Goal: Register for event/course

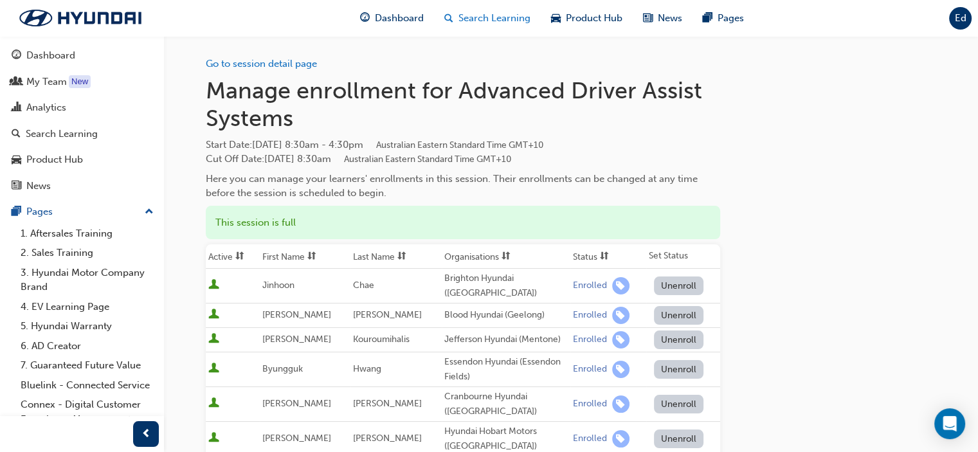
click at [483, 12] on span "Search Learning" at bounding box center [495, 18] width 72 height 15
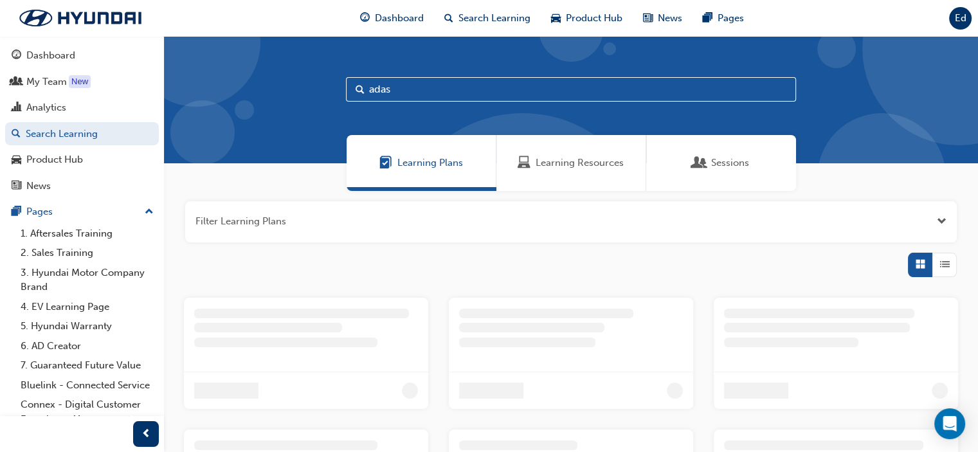
click at [580, 172] on div "Learning Resources" at bounding box center [572, 163] width 150 height 56
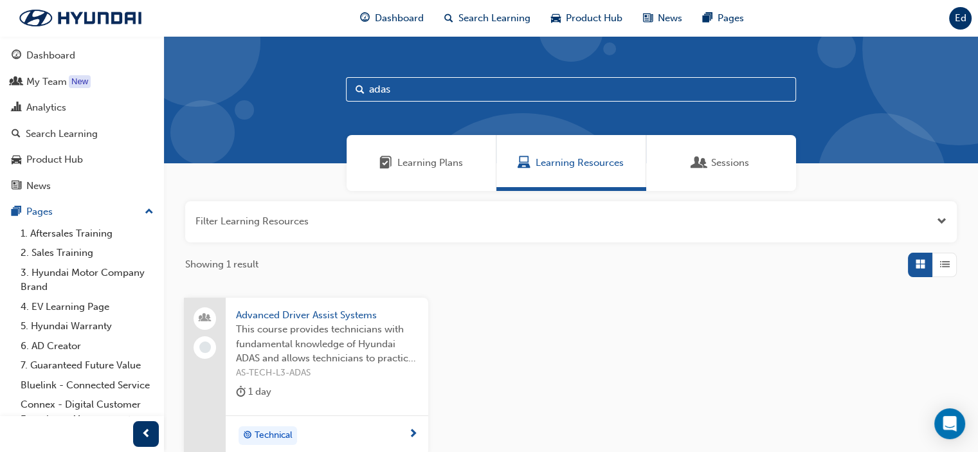
drag, startPoint x: 412, startPoint y: 88, endPoint x: 356, endPoint y: 77, distance: 57.1
click at [411, 88] on input "adas" at bounding box center [571, 89] width 450 height 24
drag, startPoint x: 329, startPoint y: 77, endPoint x: 290, endPoint y: 80, distance: 38.7
click at [290, 80] on div "adas" at bounding box center [571, 99] width 814 height 127
drag, startPoint x: 500, startPoint y: 82, endPoint x: 291, endPoint y: 92, distance: 209.3
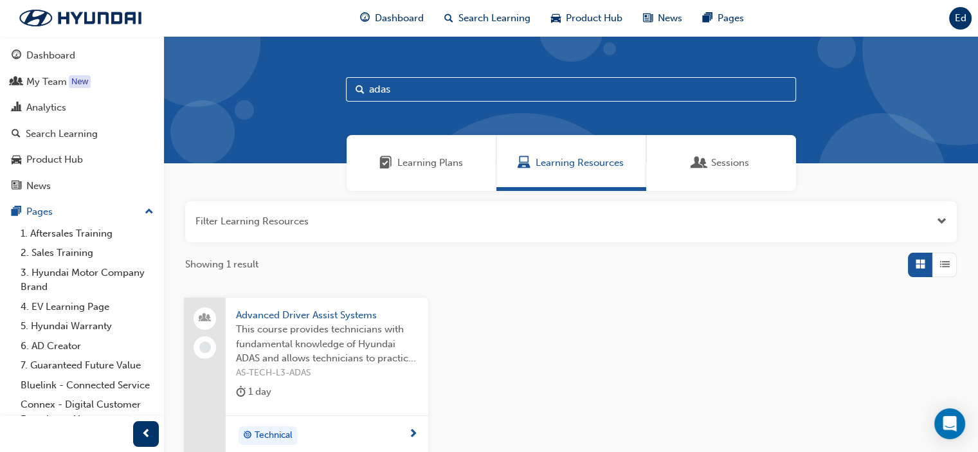
click at [291, 92] on div "adas" at bounding box center [571, 99] width 814 height 127
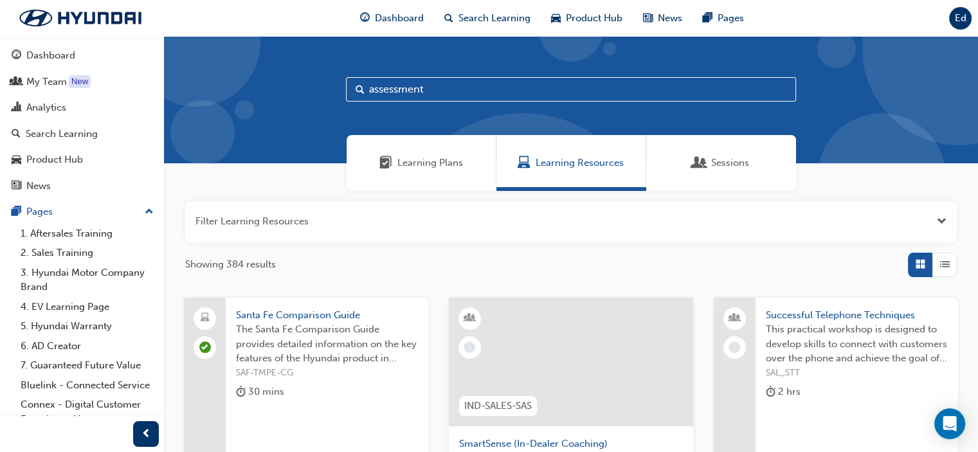
type input "assessment"
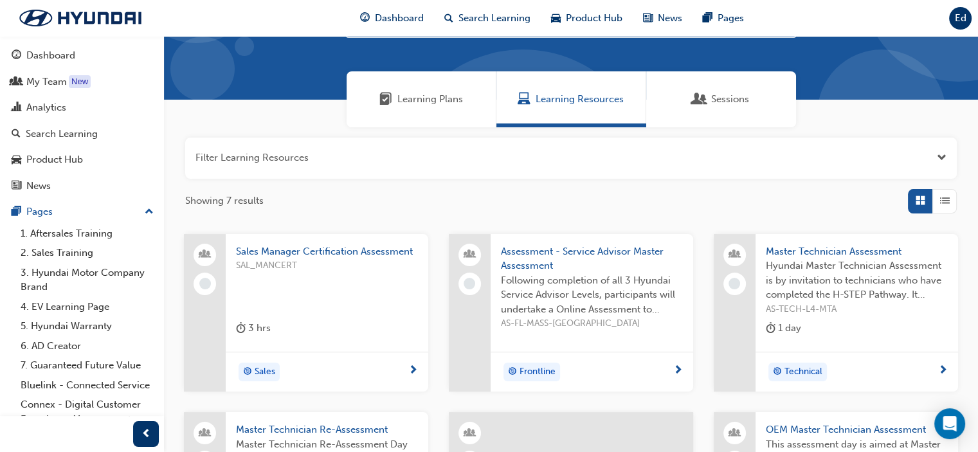
scroll to position [64, 0]
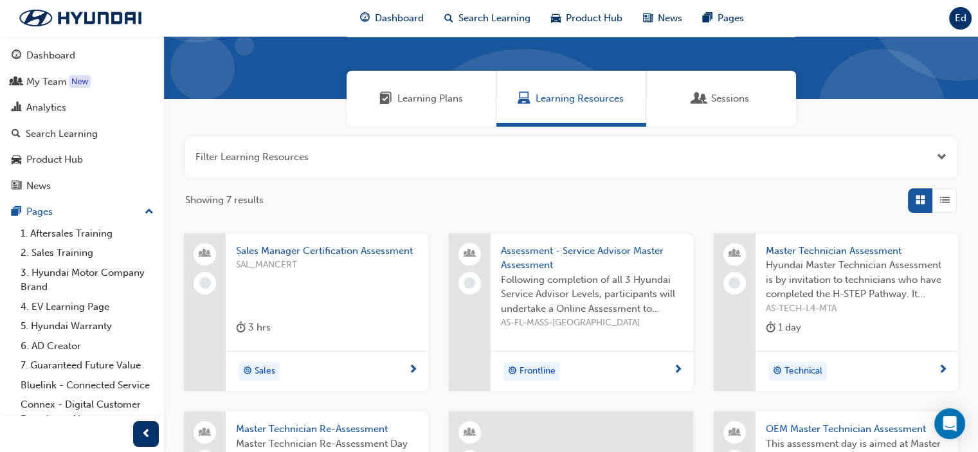
click at [945, 197] on span "List" at bounding box center [945, 200] width 10 height 15
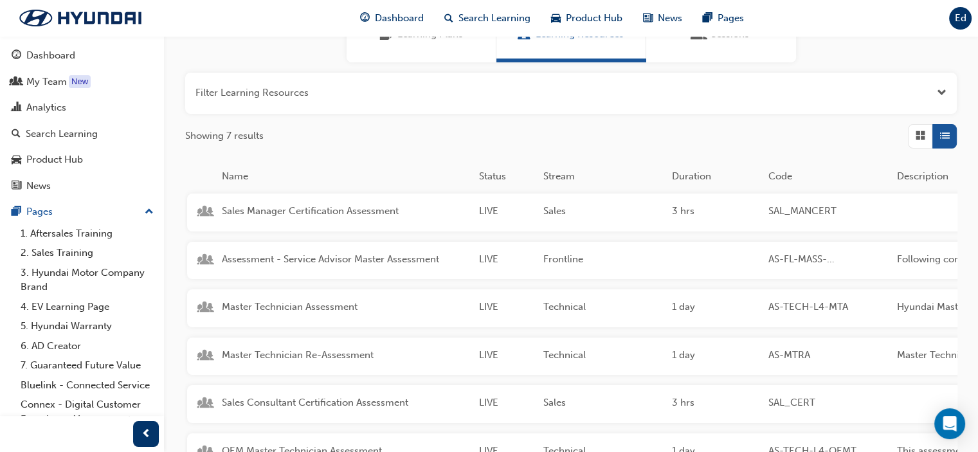
scroll to position [193, 0]
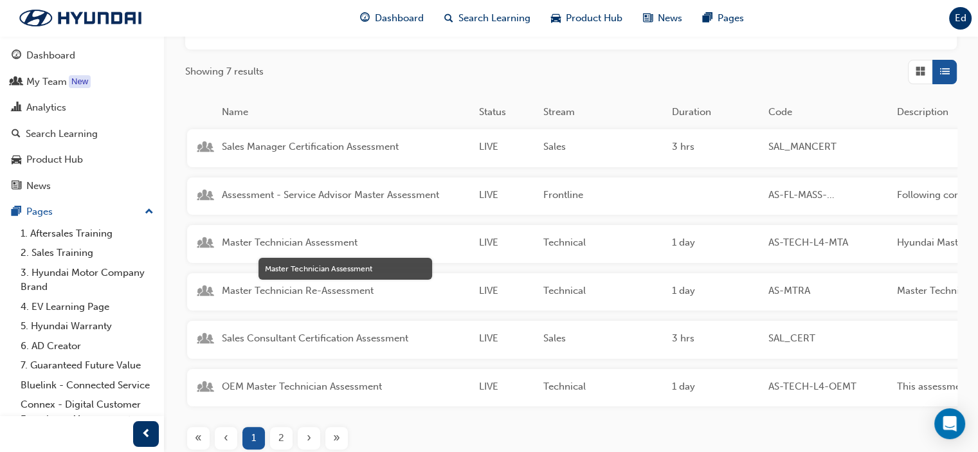
click at [311, 243] on span "Master Technician Assessment" at bounding box center [345, 242] width 247 height 15
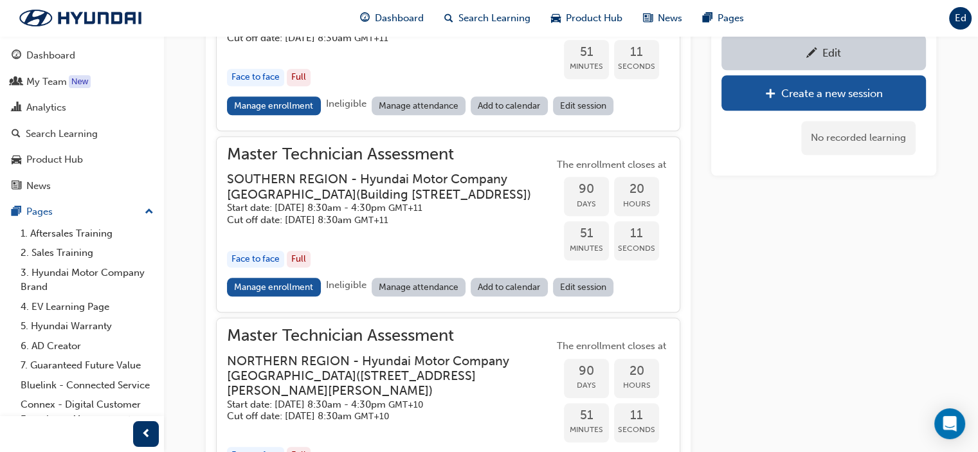
scroll to position [1093, 0]
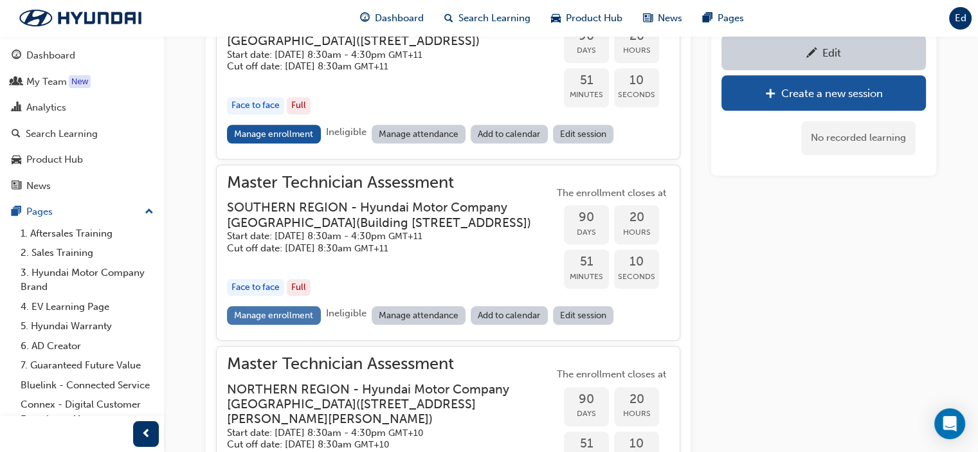
click at [269, 325] on link "Manage enrollment" at bounding box center [274, 315] width 94 height 19
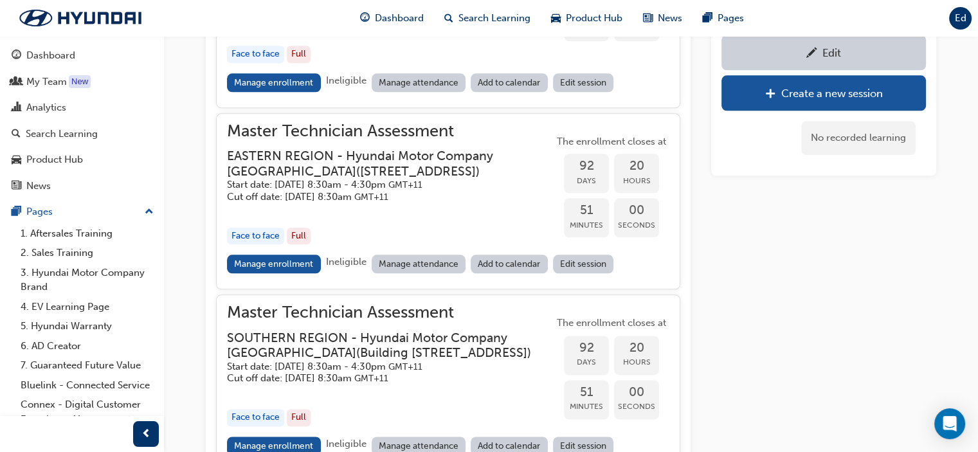
scroll to position [1608, 0]
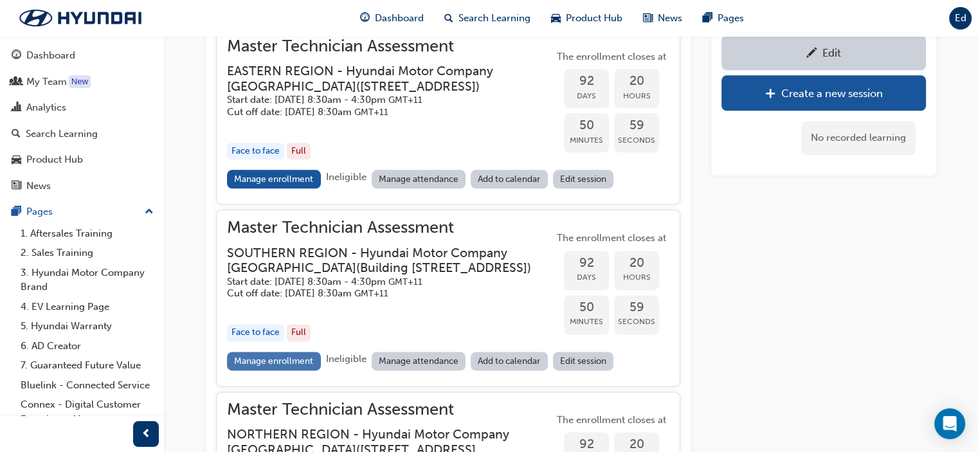
click at [275, 370] on link "Manage enrollment" at bounding box center [274, 361] width 94 height 19
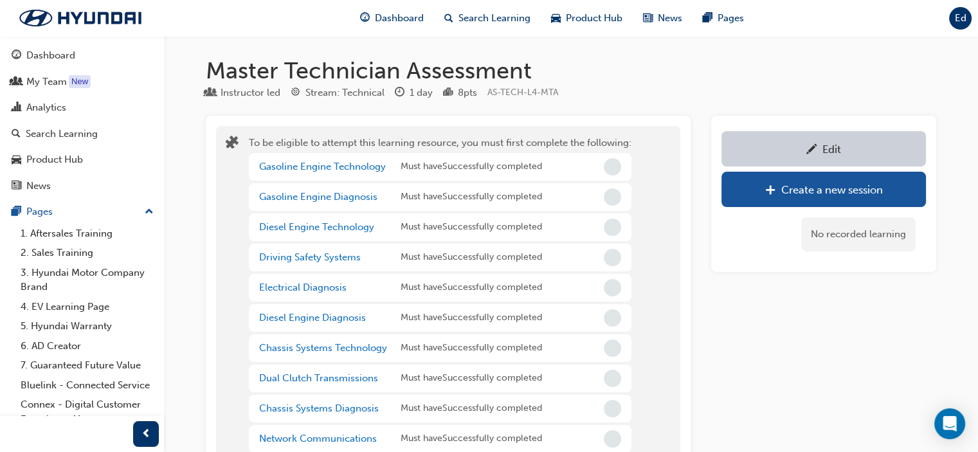
scroll to position [1608, 0]
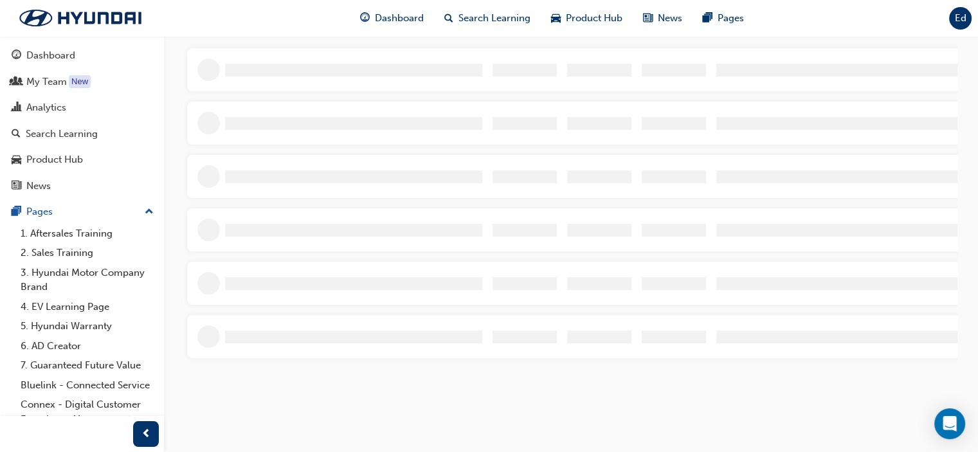
scroll to position [193, 0]
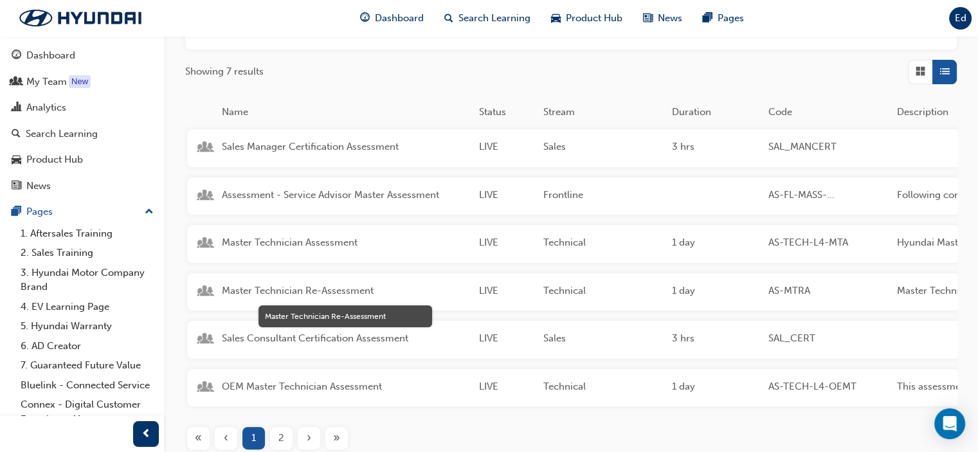
click at [288, 290] on span "Master Technician Re-Assessment" at bounding box center [345, 291] width 247 height 15
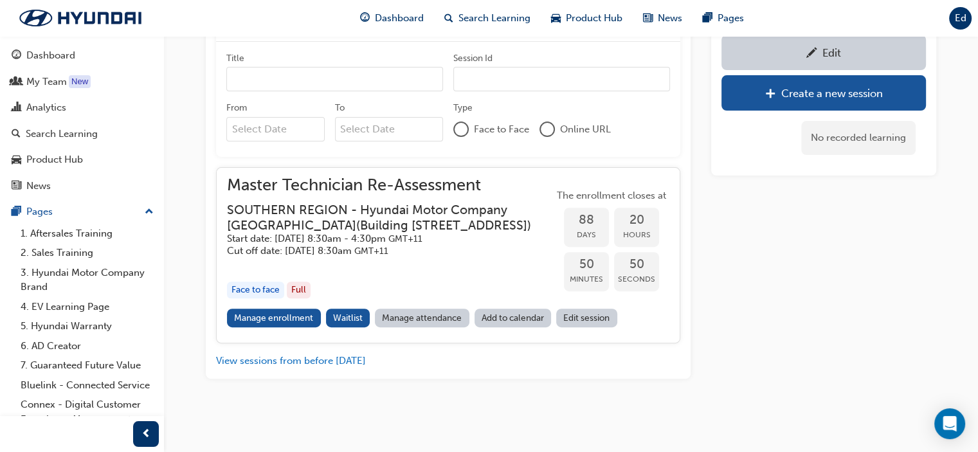
scroll to position [583, 0]
click at [269, 322] on link "Manage enrollment" at bounding box center [274, 318] width 94 height 19
